Goal: Navigation & Orientation: Find specific page/section

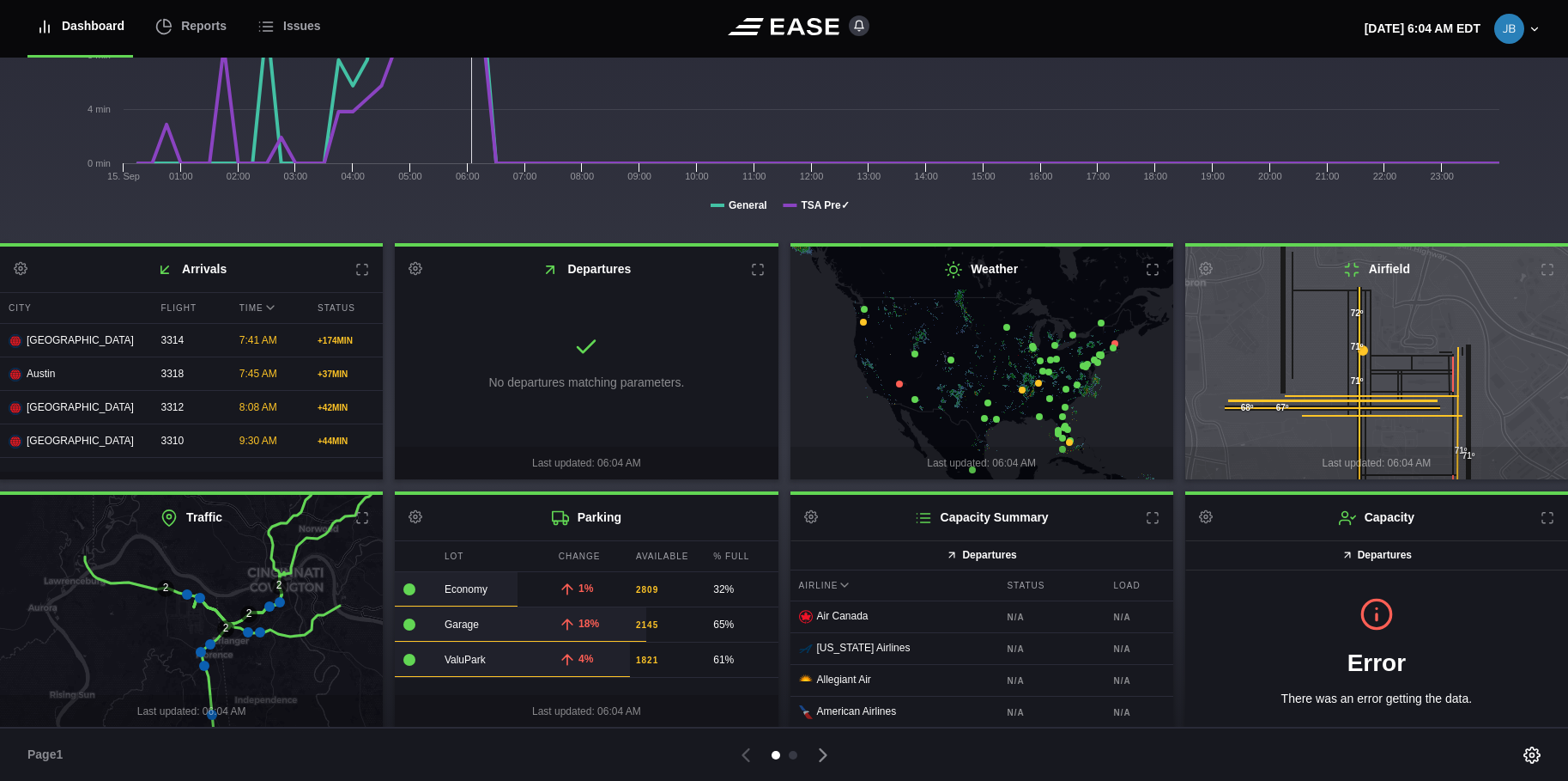
scroll to position [260, 0]
click at [792, 757] on div at bounding box center [792, 755] width 9 height 9
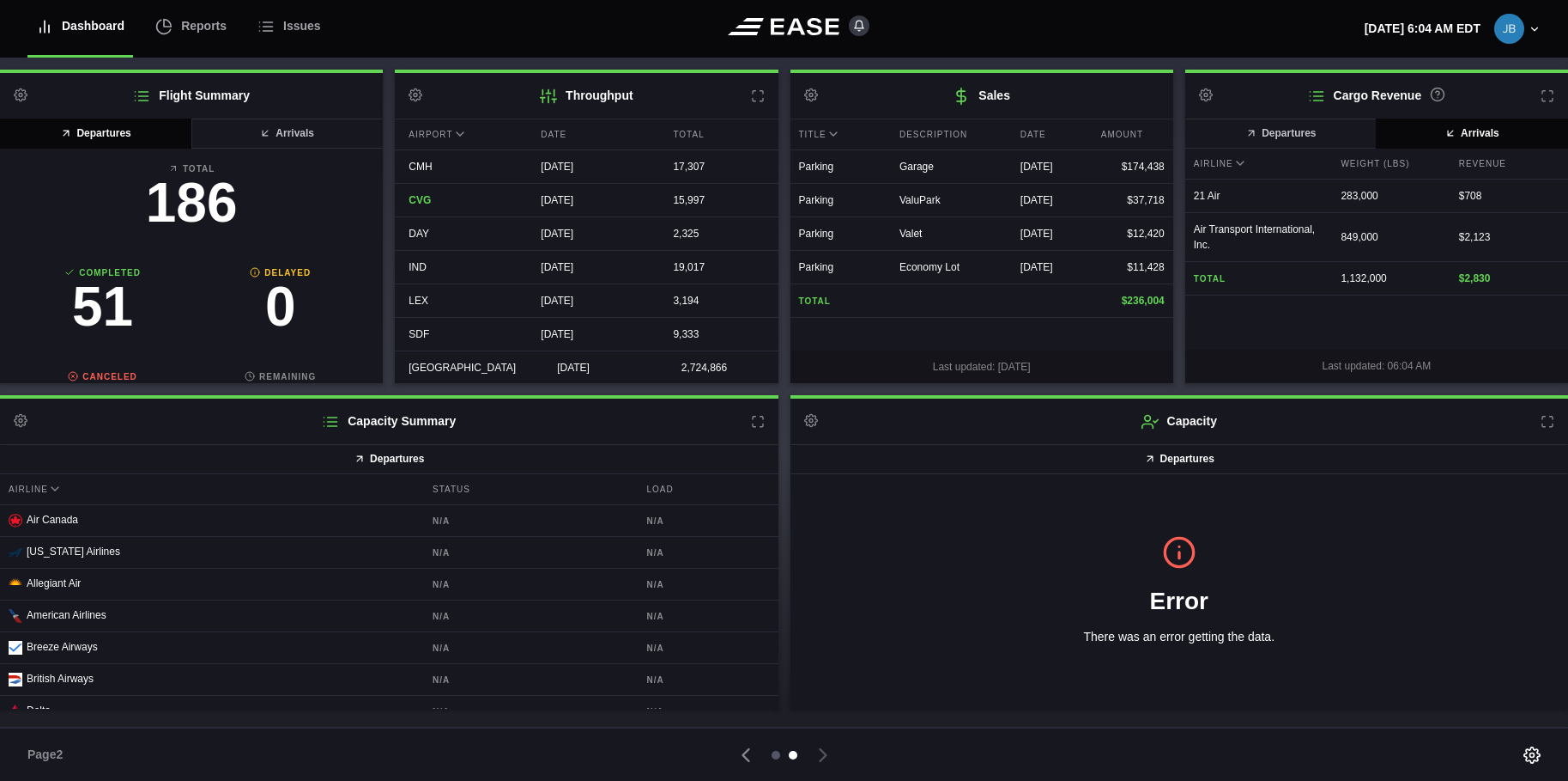
click at [776, 754] on div at bounding box center [776, 755] width 9 height 9
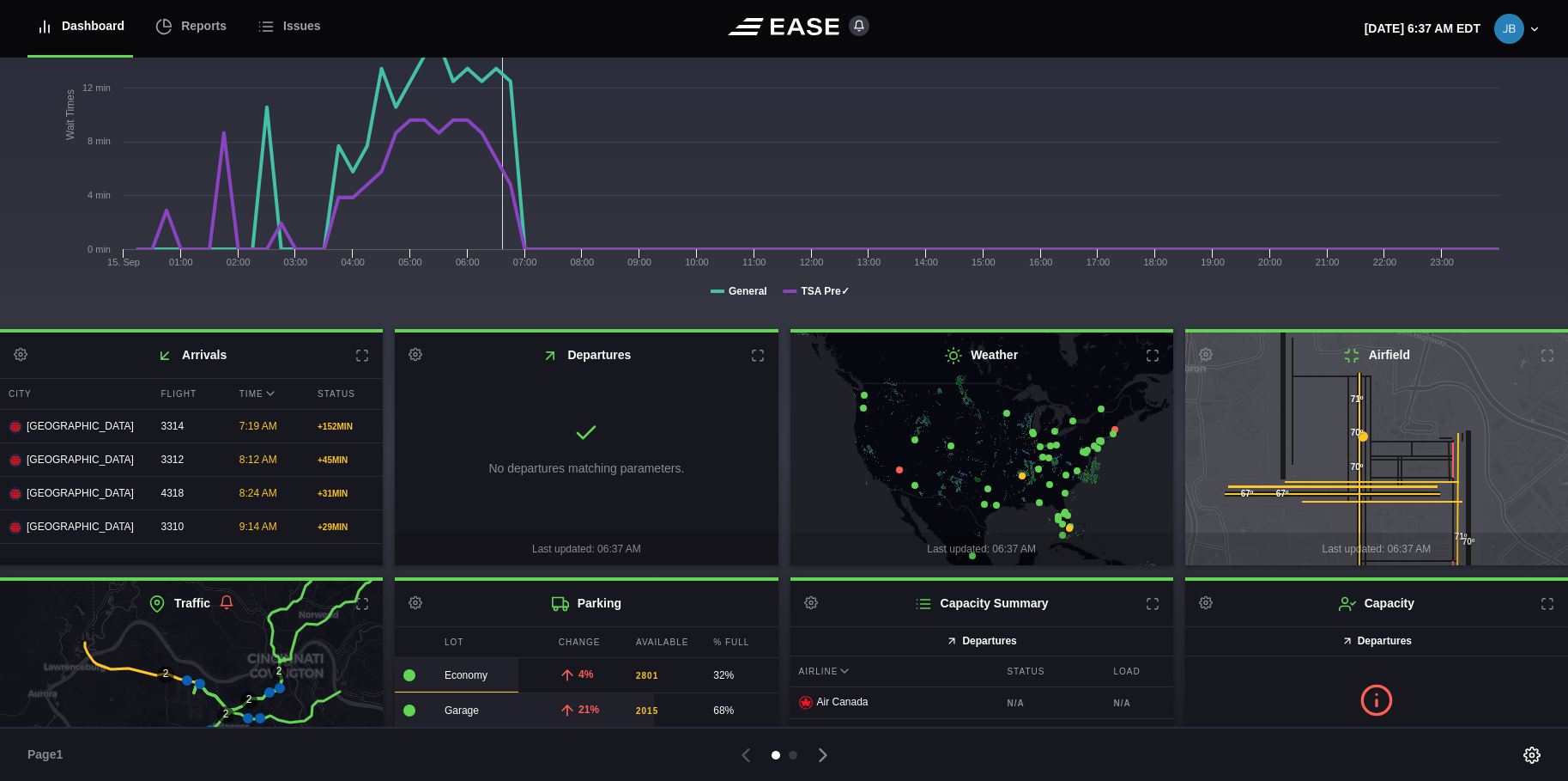
scroll to position [260, 0]
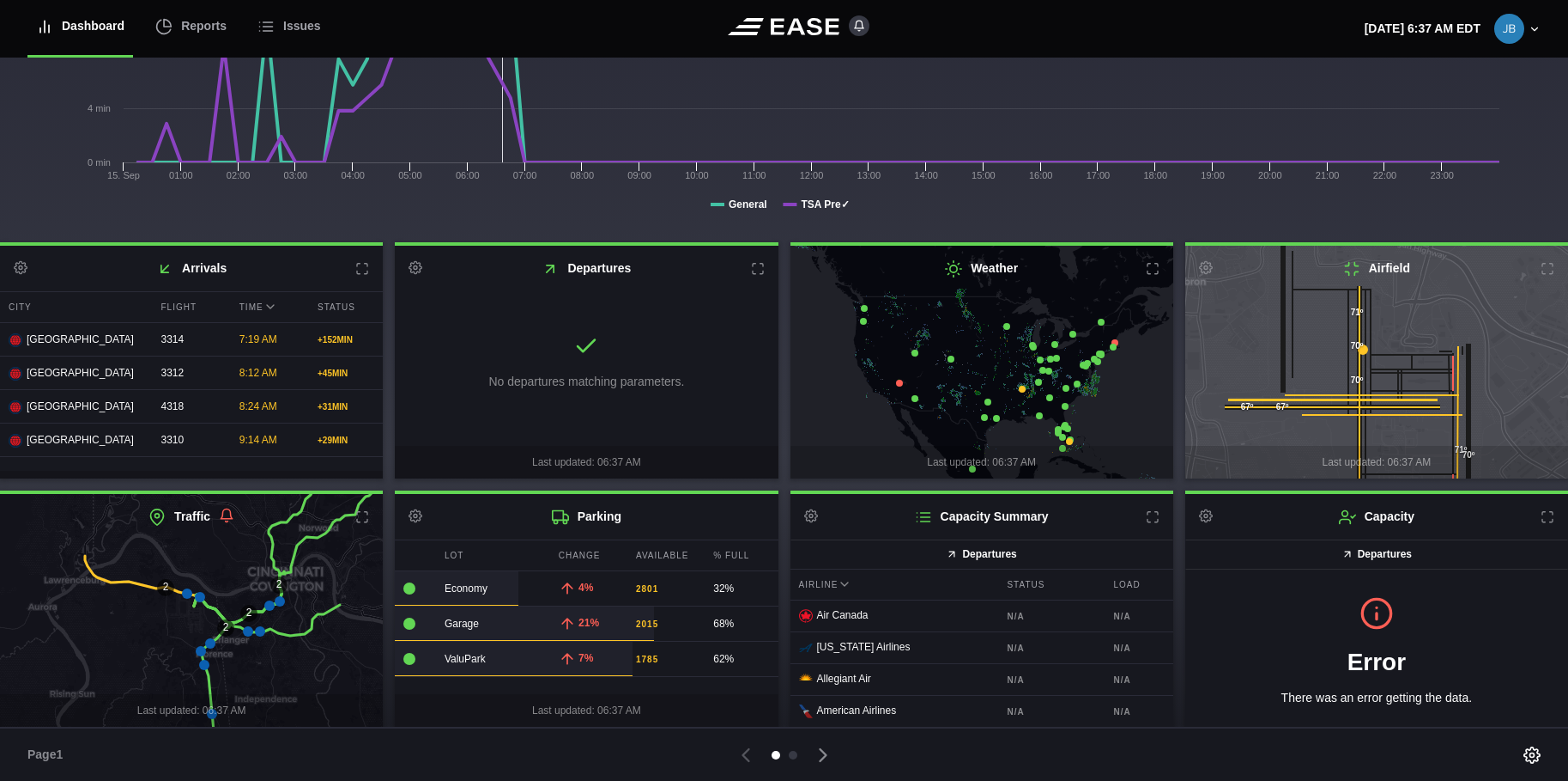
click at [186, 594] on icon at bounding box center [187, 593] width 10 height 10
click at [280, 600] on icon at bounding box center [280, 601] width 10 height 10
